Goal: Navigation & Orientation: Find specific page/section

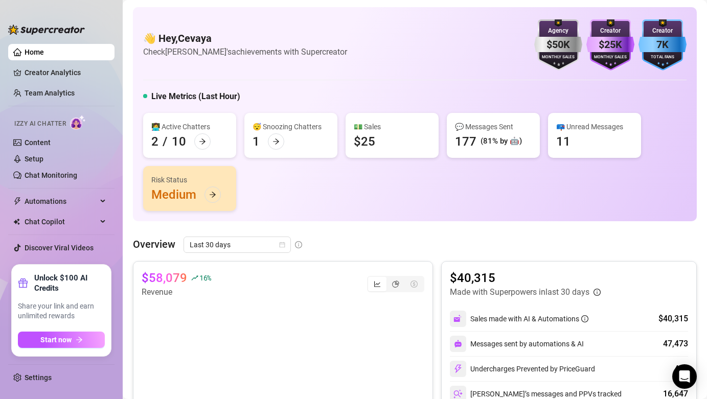
scroll to position [169, 0]
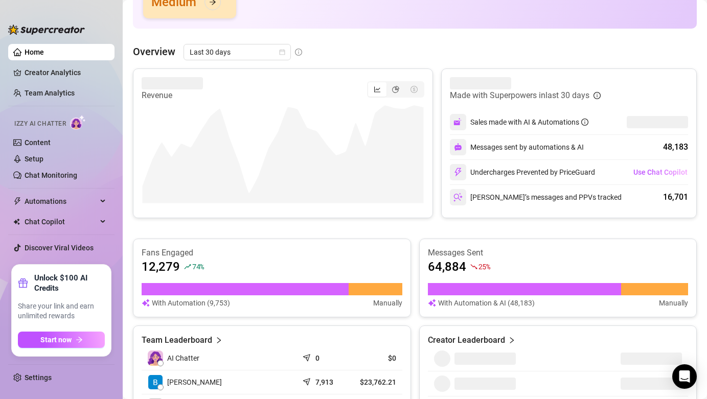
scroll to position [183, 0]
